Goal: Find specific page/section: Find specific page/section

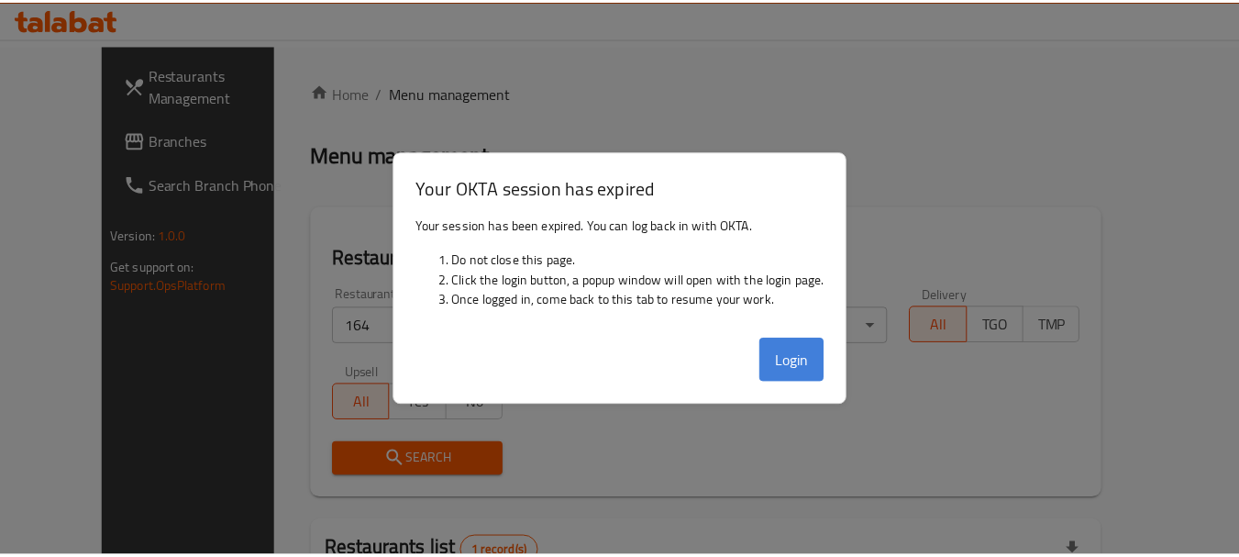
scroll to position [189, 0]
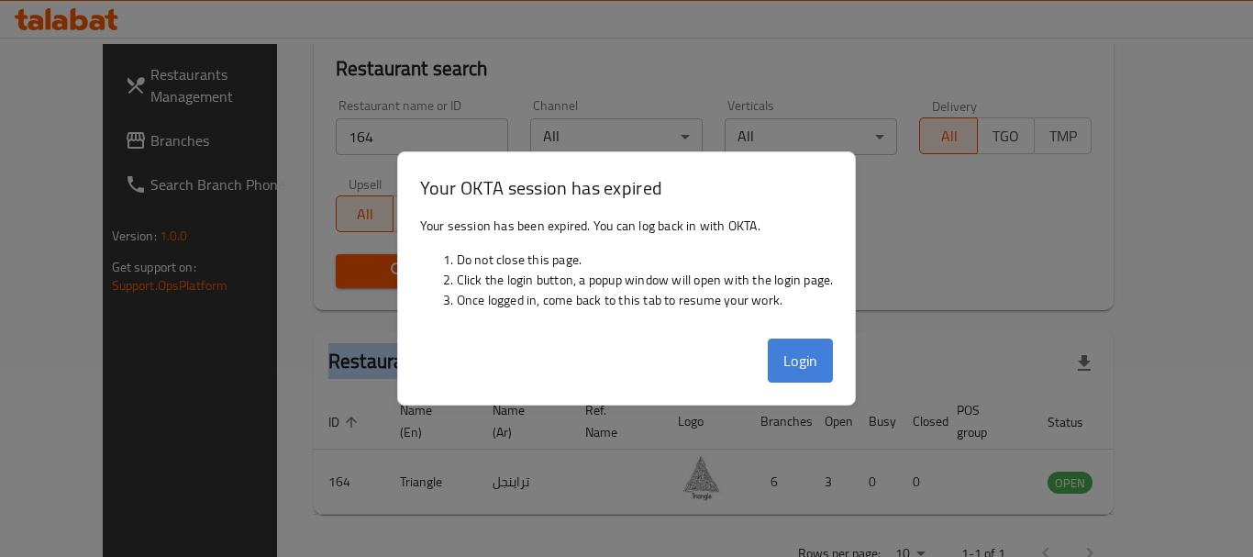
click at [807, 357] on button "Login" at bounding box center [801, 361] width 66 height 44
click at [794, 353] on button "Login" at bounding box center [801, 361] width 66 height 44
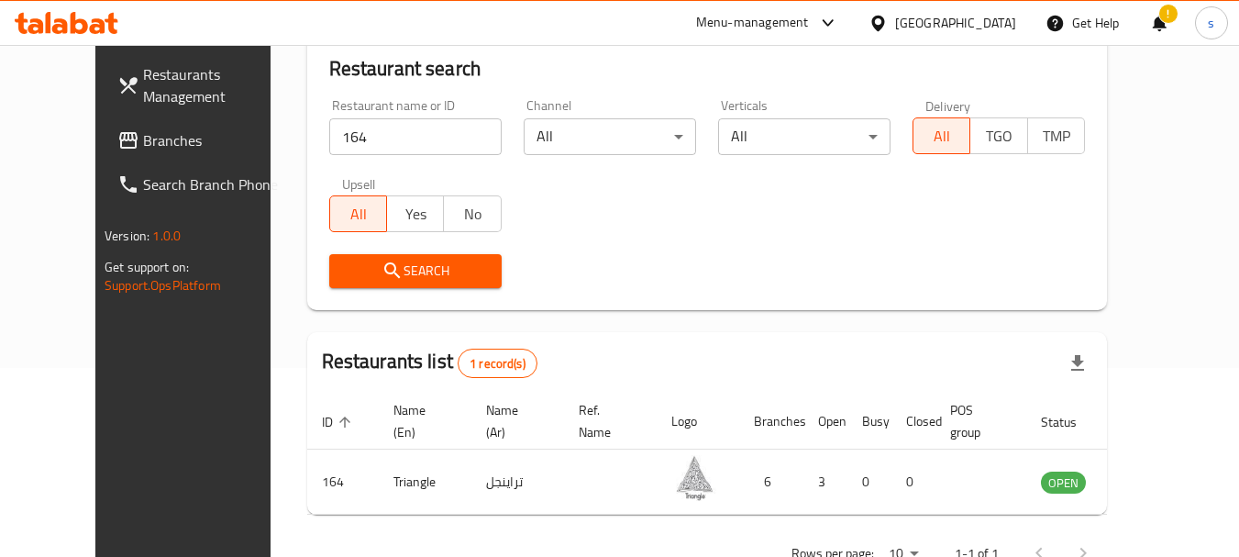
click at [961, 36] on div "[GEOGRAPHIC_DATA]" at bounding box center [942, 23] width 177 height 44
click at [984, 17] on div "[GEOGRAPHIC_DATA]" at bounding box center [955, 23] width 121 height 20
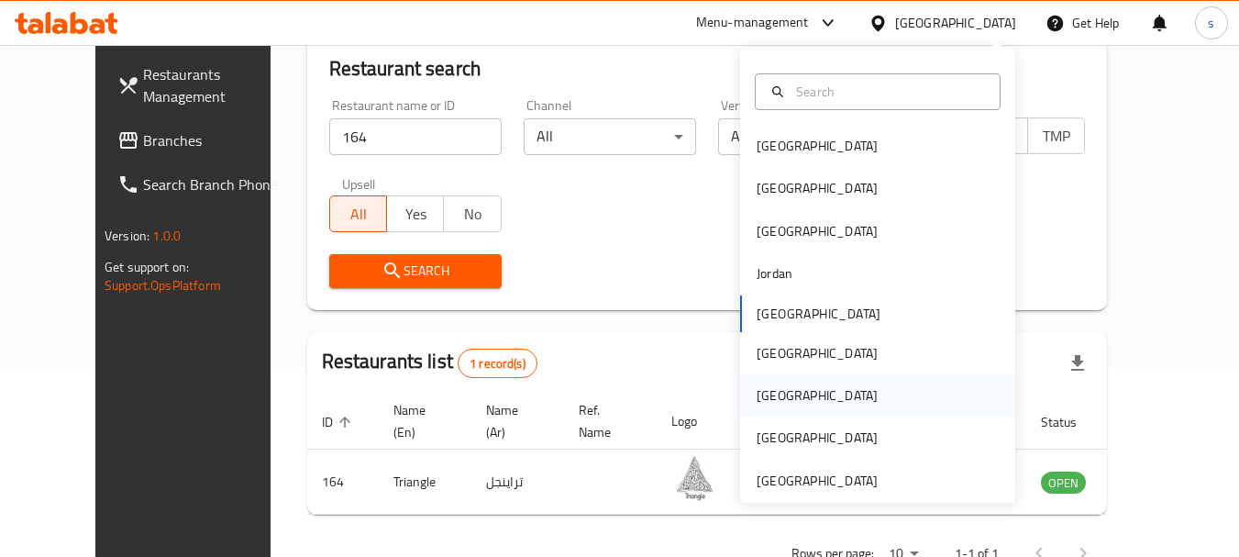
click at [757, 397] on div "[GEOGRAPHIC_DATA]" at bounding box center [817, 395] width 121 height 20
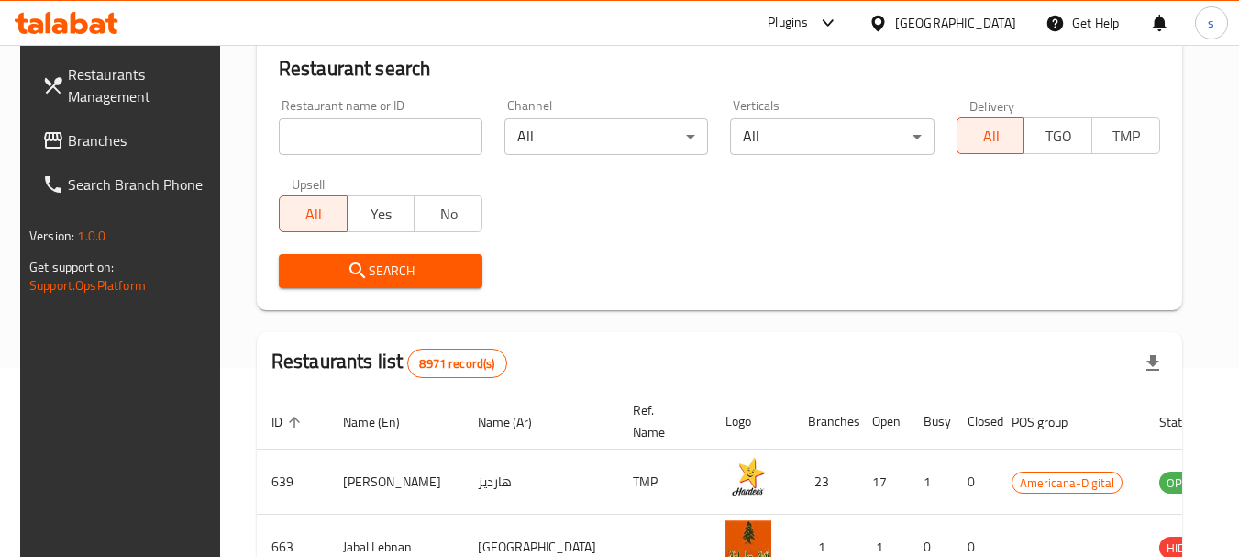
click at [78, 142] on span "Branches" at bounding box center [140, 140] width 145 height 22
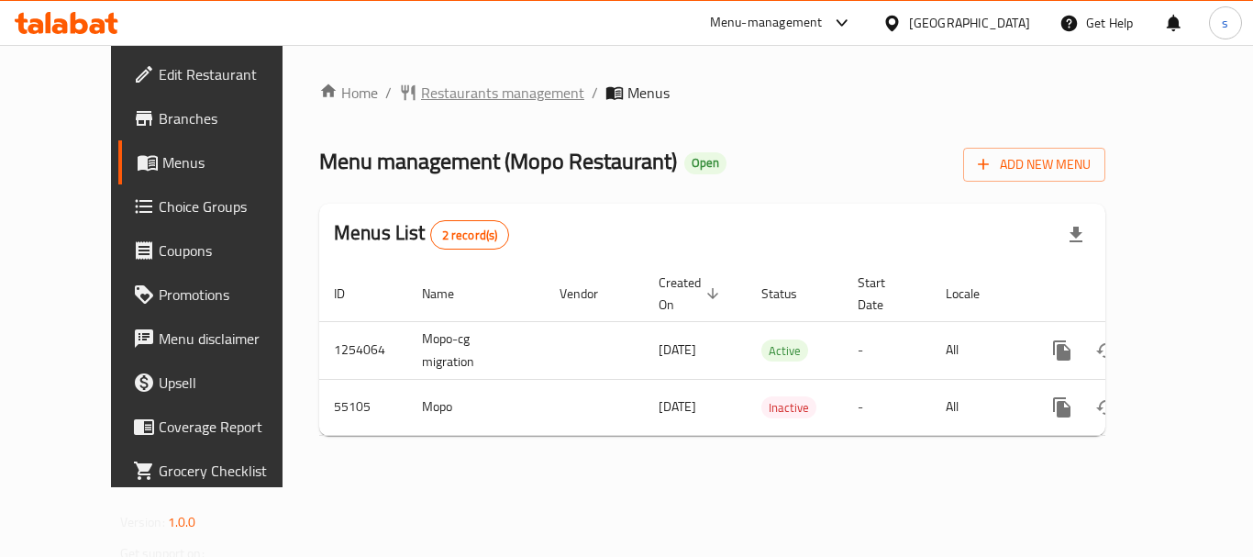
click at [421, 94] on span "Restaurants management" at bounding box center [502, 93] width 163 height 22
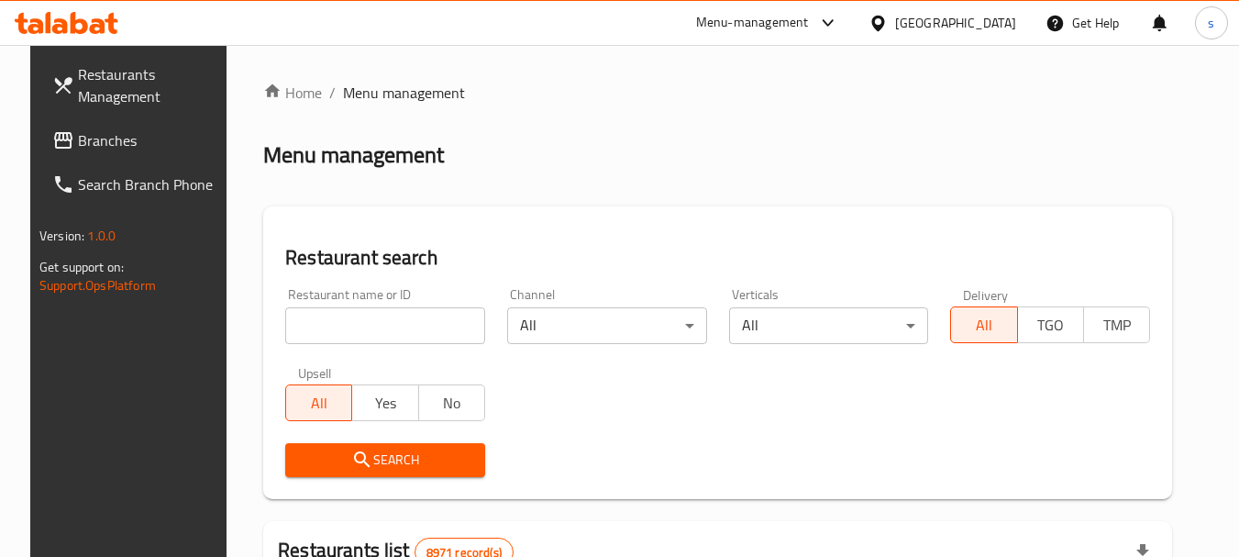
click at [377, 327] on input "search" at bounding box center [385, 325] width 200 height 37
click at [334, 326] on input "search" at bounding box center [385, 325] width 200 height 37
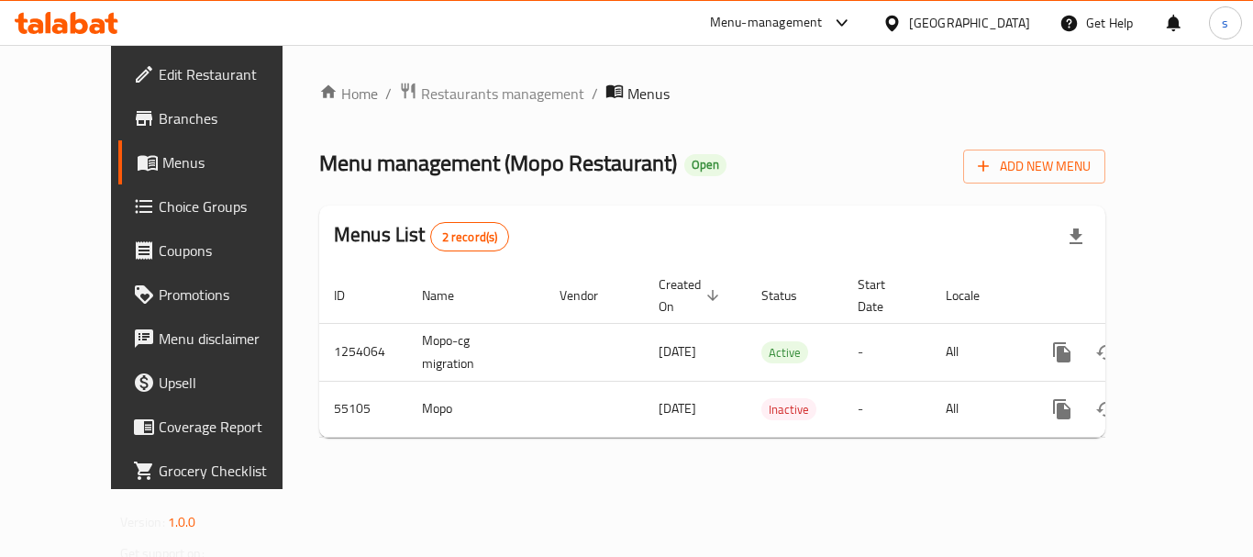
click at [439, 78] on div "Home / Restaurants management / Menus Menu management ( Mopo Restaurant ) Open …" at bounding box center [713, 267] width 860 height 444
click at [439, 86] on span "Restaurants management" at bounding box center [502, 94] width 163 height 22
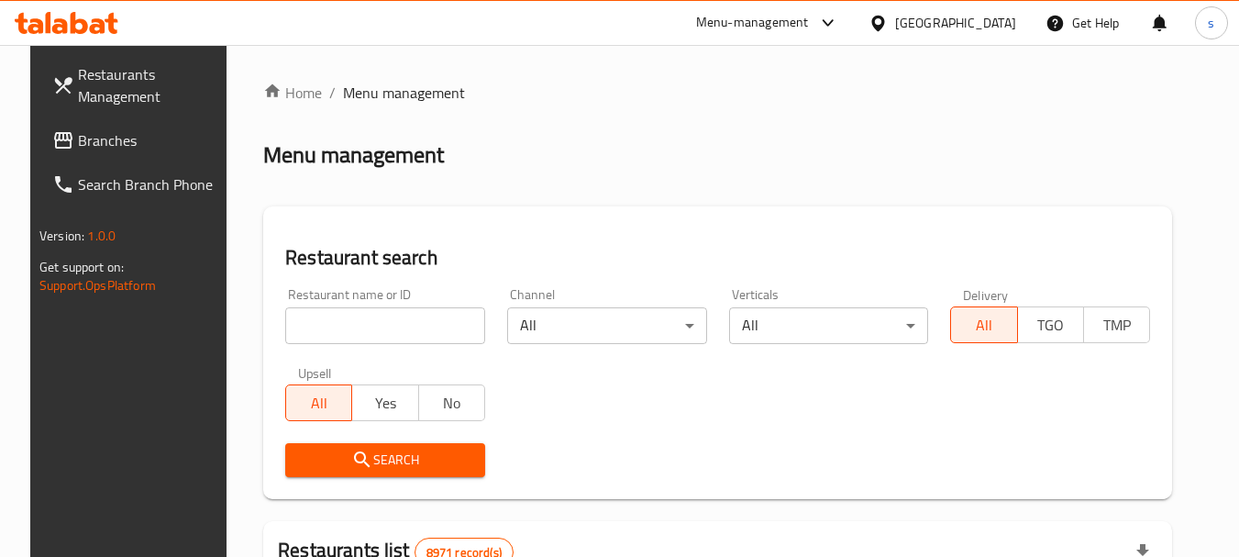
click at [372, 372] on div "All Yes No" at bounding box center [385, 393] width 200 height 55
click at [364, 343] on input "search" at bounding box center [385, 325] width 200 height 37
paste input "27132"
type input "27132"
click at [350, 445] on button "Search" at bounding box center [385, 460] width 200 height 34
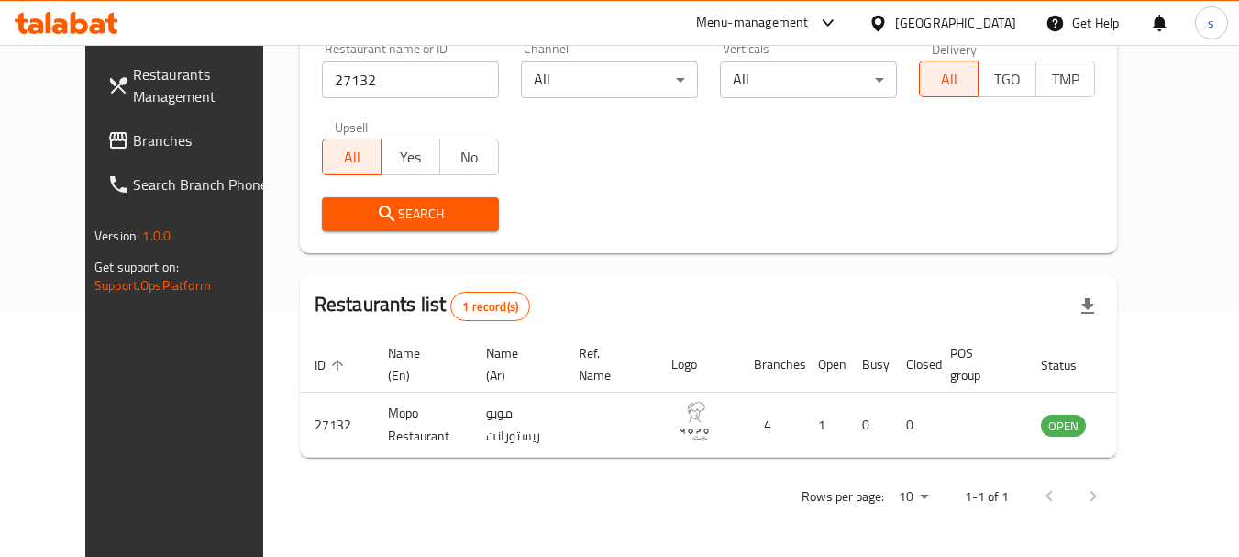
scroll to position [246, 0]
